Goal: Task Accomplishment & Management: Manage account settings

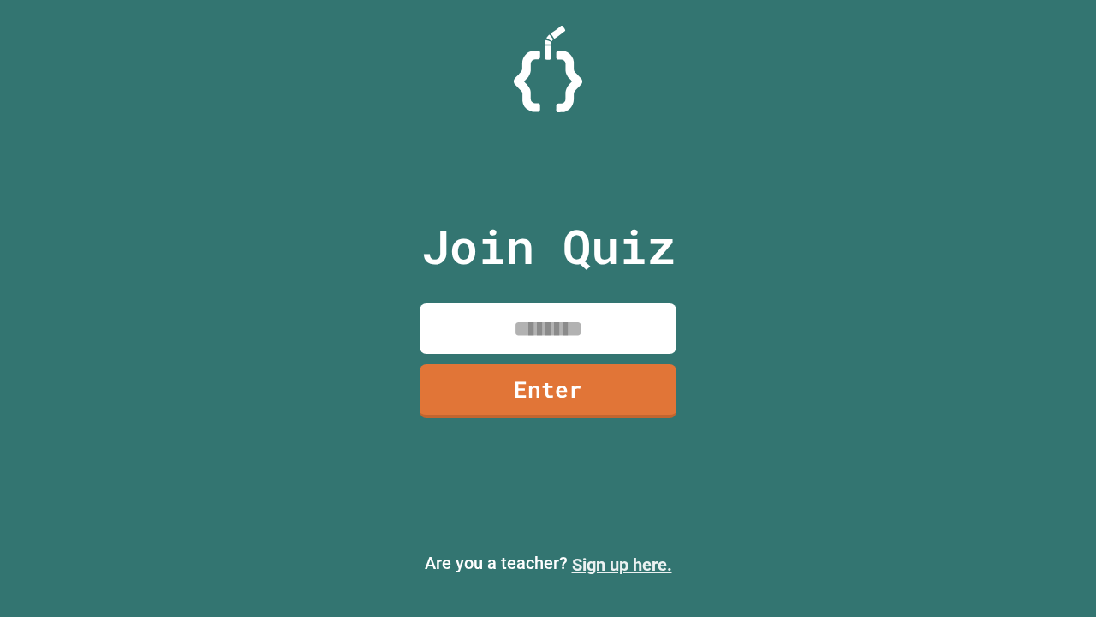
click at [614, 564] on link "Sign up here." at bounding box center [622, 564] width 100 height 21
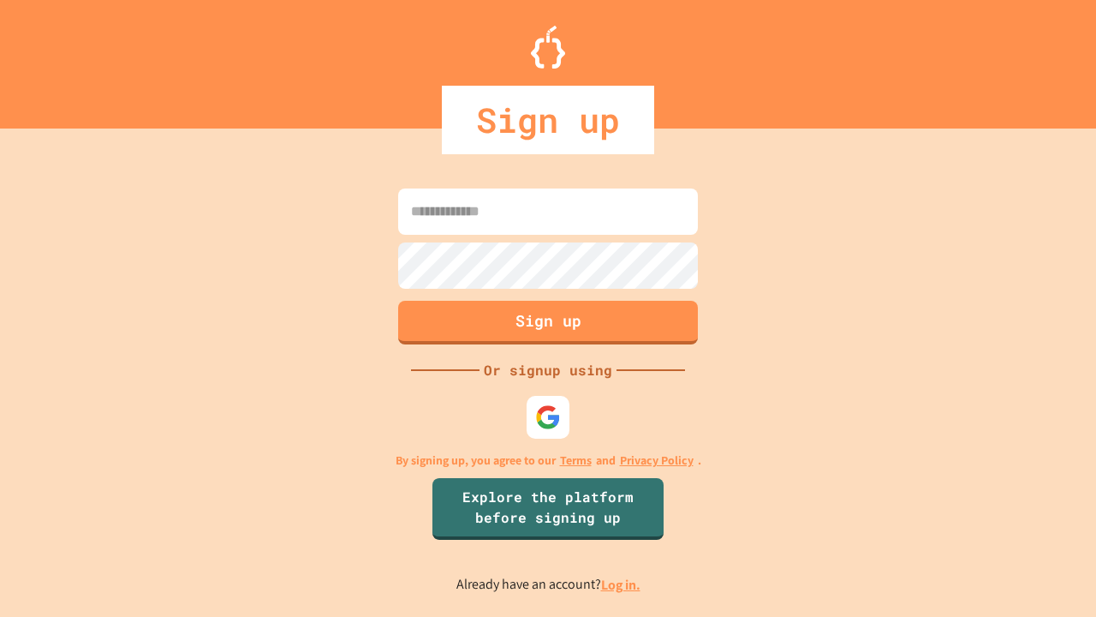
click at [622, 584] on link "Log in." at bounding box center [620, 584] width 39 height 18
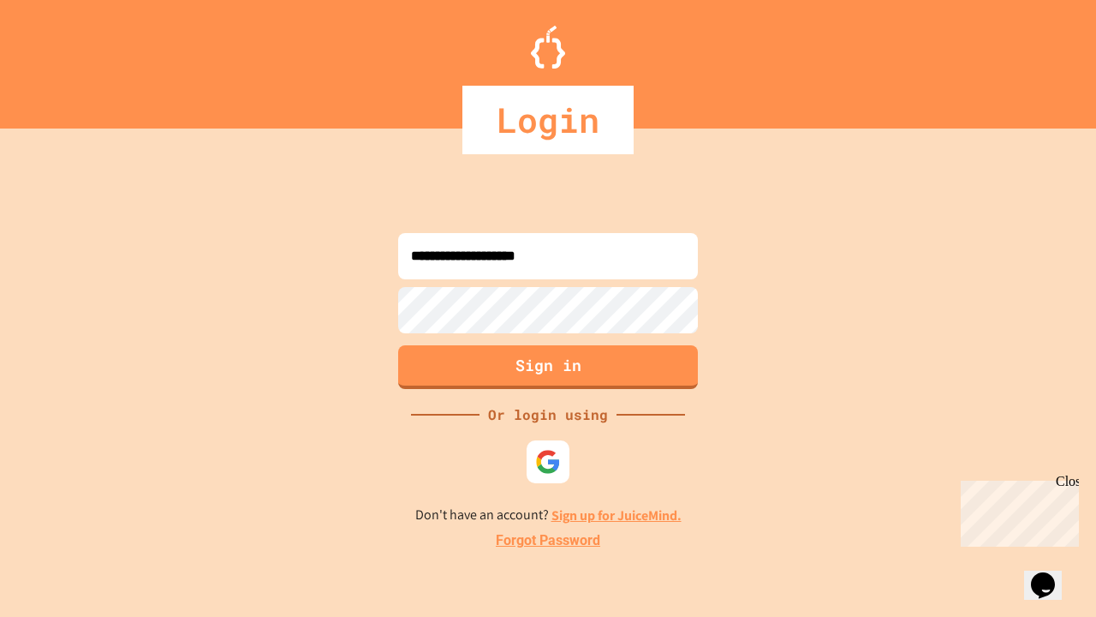
type input "**********"
